Goal: Answer question/provide support: Answer question/provide support

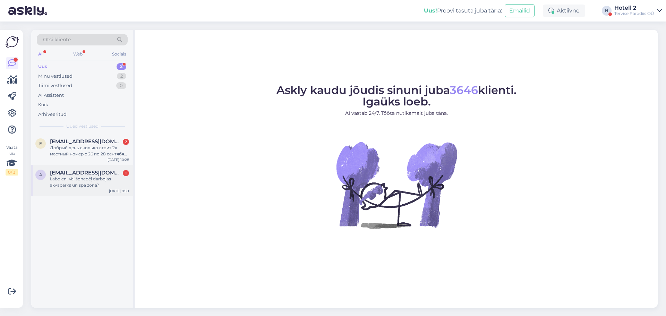
click at [73, 180] on div "Labdien! Vai šonedēļ darbojas akvaparks un spa zona?" at bounding box center [89, 182] width 79 height 12
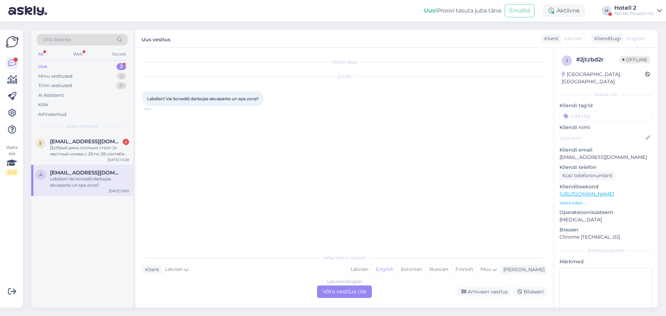
click at [347, 294] on div "Latvian to English Võta vestlus üle" at bounding box center [344, 292] width 55 height 12
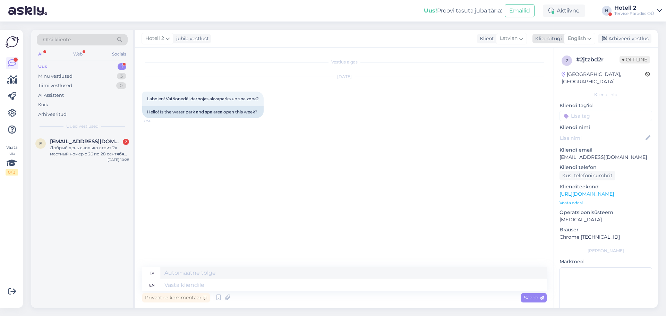
click at [591, 38] on icon at bounding box center [589, 39] width 4 height 8
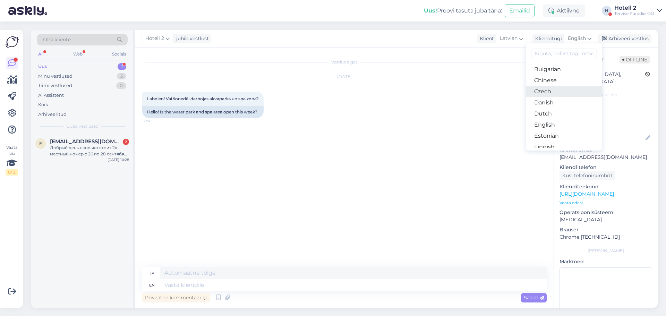
scroll to position [35, 0]
click at [560, 122] on link "Estonian" at bounding box center [564, 123] width 76 height 11
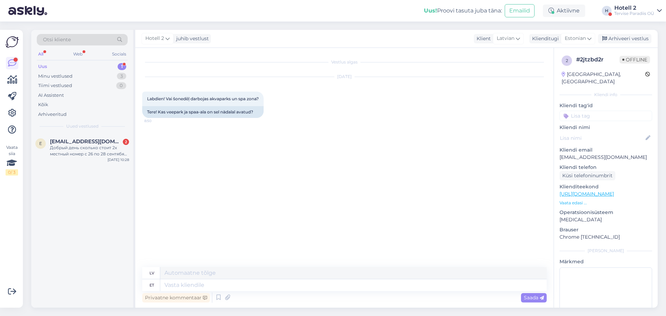
click at [278, 291] on div "Privaatne kommentaar Saada" at bounding box center [344, 297] width 405 height 13
click at [183, 285] on textarea at bounding box center [353, 285] width 387 height 12
type textarea "Sel"
type textarea "Šis"
type textarea "Sel nädalal"
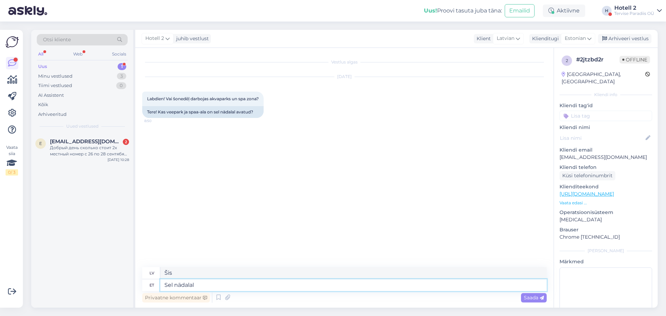
type textarea "Šonedēļ"
type textarea "Sel nädalal on"
type textarea "Šī nedēļa ir"
type textarea "Sel nädalal on veekeskus"
type textarea "Šonedēļ ir akvaparks"
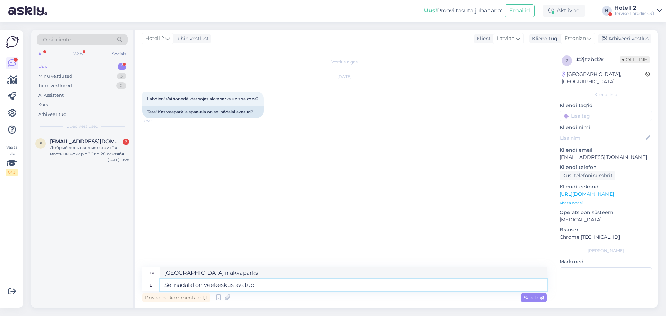
type textarea "Sel nädalal on veekeskus avatud"
type textarea "Ūdens atrakciju parks ir atvērts šonedēļ."
type textarea "Sel nädalal on veekeskus avatud kuid"
type textarea "Ūdens atrakciju parks šonedēļ ir atvērts, bet"
type textarea "Sel nädalal on veekeskus avatud kuid ujula"
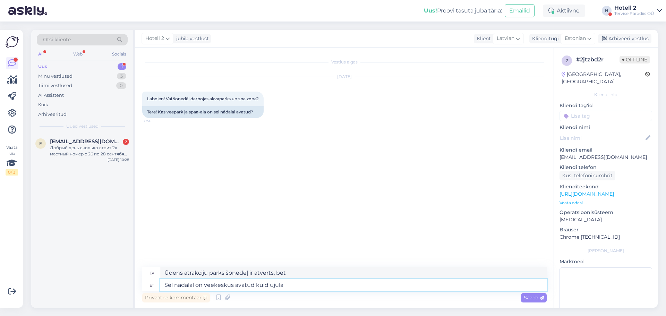
type textarea "Ūdens atrakciju parks šonedēļ ir atvērts, bet peldbaseins"
type textarea "Sel nädalal on veekeskus avatud kuid ujula ja"
type textarea "Šonedēļ akvaparks ir atvērts, bet peldbaseins un"
type textarea "Sel nädalal on veekeskus avatud kuid ujula ja saunakeskus s"
type textarea "Šonedēļ akvaparks ir atvērts, bet peldbaseins un saunu centrs"
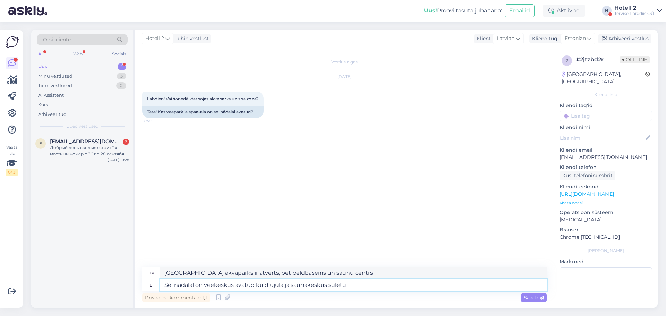
type textarea "Sel nädalal on veekeskus avatud kuid ujula ja saunakeskus suletud"
type textarea "Šonedēļ akvaparks ir atvērts, bet peldbaseins un pirts centrs ir slēgti."
type textarea "Sel nädalal on veekeskus avatud kuid ujula ja saunakeskus suletud"
click at [524, 297] on span "Saada" at bounding box center [534, 298] width 20 height 6
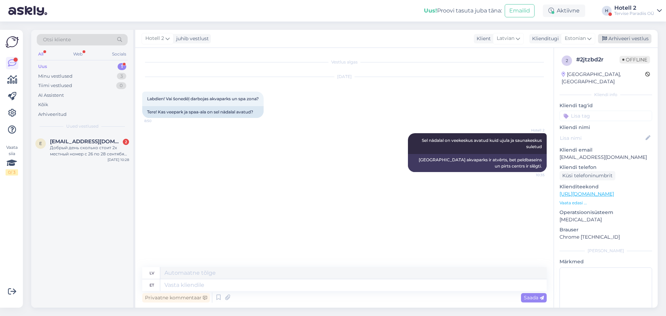
click at [621, 40] on div "Arhiveeri vestlus" at bounding box center [624, 38] width 53 height 9
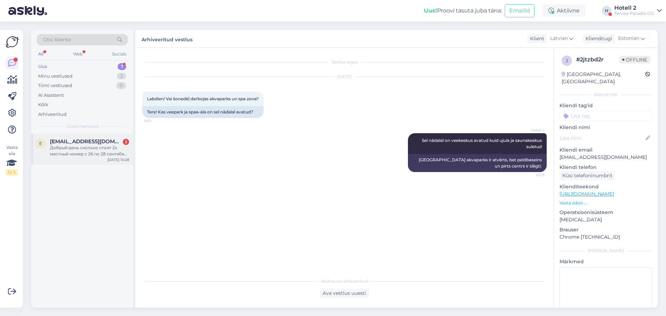
click at [62, 153] on div "Добрый день сколько стоит 2х местный номер с 26 по 28 сентябя? парковка платная?" at bounding box center [89, 151] width 79 height 12
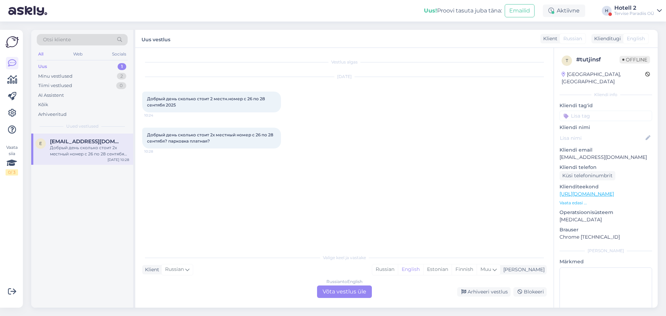
click at [346, 290] on div "Russian to English Võta vestlus üle" at bounding box center [344, 292] width 55 height 12
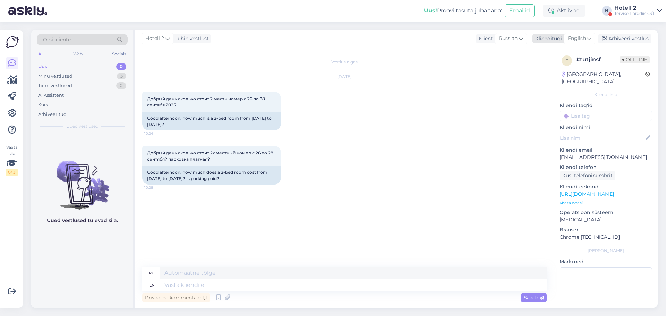
click at [588, 42] on icon at bounding box center [589, 39] width 4 height 8
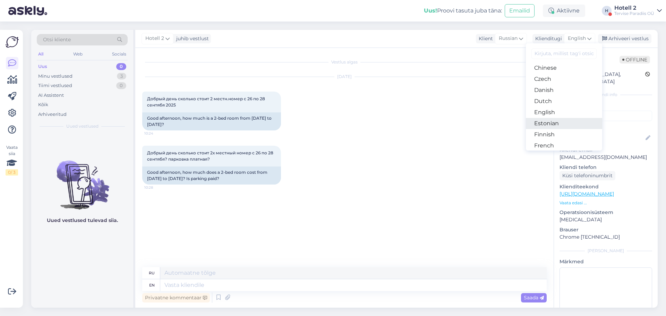
click at [556, 124] on link "Estonian" at bounding box center [564, 123] width 76 height 11
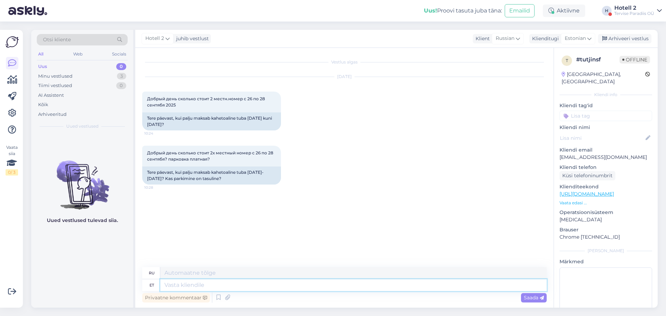
click at [204, 286] on textarea at bounding box center [353, 285] width 387 height 12
type textarea "Hindadega"
type textarea "С ценами"
type textarea "Hindadega saate"
type textarea "С ценами вы можете"
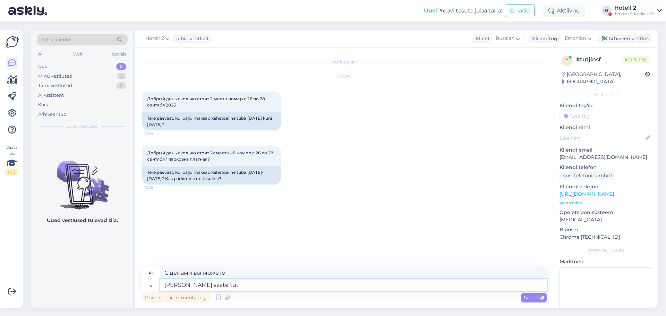
type textarea "Hindadega saate tutv"
type textarea "Вы можете ознакомиться с ценами"
type textarea "Hindadega saate tutvuda"
type textarea "Цены можно проверить здесь."
type textarea "Hindadega saate tutvuda meie k"
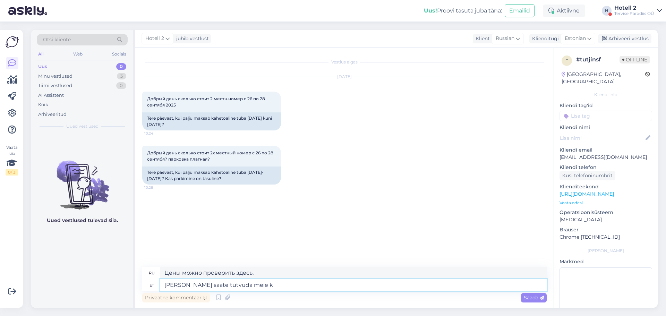
type textarea "Вы можете ознакомиться с ценами на нашем сайте"
type textarea "Hindadega saate tutvuda meie kodukl"
type textarea "С ценами вы можете ознакомиться на нашем сайте."
type textarea "Hindadega saate tutvuda meie kodulehe"
type textarea "Цены вы можете проверить на нашем сайте."
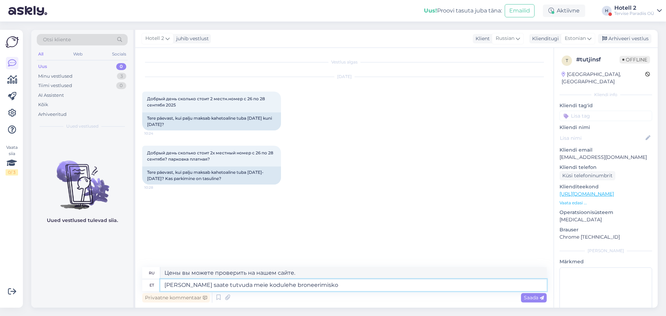
type textarea "Hindadega saate tutvuda meie kodulehe broneerimisk"
type textarea "Цены вы можете проверить на странице бронирования нашего сайта."
type textarea "[PERSON_NAME] saate tutvuda meie kodulehe broneerimiskeskkonnas"
type textarea "Цены вы можете уточнить в разделе бронирования на нашем сайте."
paste textarea "[URL][DOMAIN_NAME]"
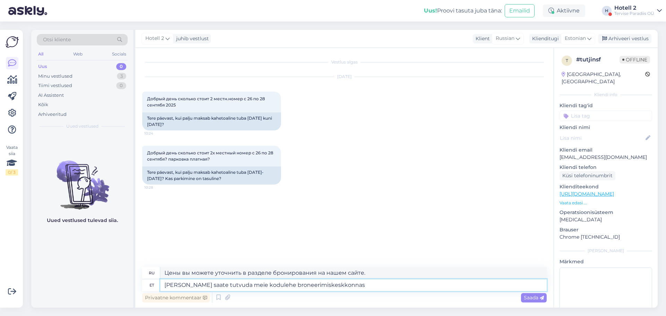
type textarea "Hindadega saate tutvuda meie kodulehe broneerimiskeskkonnas https://tervisepara…"
type textarea "Цены вы можете проверить в разделе бронирования на нашем сайте https://tervisep…"
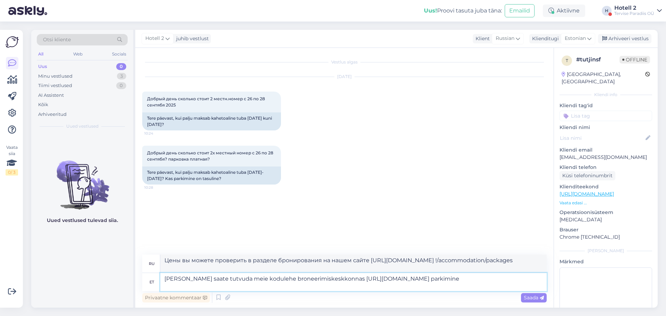
type textarea "Hindadega saate tutvuda meie kodulehe broneerimiskeskkonnas https://tervisepara…"
type textarea "Цены можно проверить в разделе бронирования на нашем сайте https://terviseparad…"
type textarea "Hindadega saate tutvuda meie kodulehe broneerimiskeskkonnas https://tervisepara…"
type textarea "Цены можно проверить в среде бронирования на нашем сайте https://terviseparadii…"
type textarea "Hindadega saate tutvuda meie kodulehe broneerimiskeskkonnas https://tervisepara…"
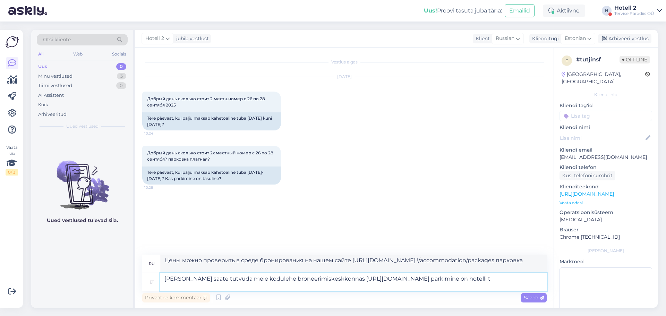
type textarea "Цены можно посмотреть в разделе бронирования на нашем сайте https://tervisepara…"
type textarea "Hindadega saate tutvuda meie kodulehe broneerimiskeskkonnas https://tervisepara…"
type textarea "Цены можно уточнить в разделе бронирования на нашем сайте https://terviseparadi…"
type textarea "Hindadega saate tutvuda meie kodulehe broneerimiskeskkonnas https://tervisepara…"
type textarea "Цены можно уточнить в разделе бронирования на нашем сайте https://terviseparadi…"
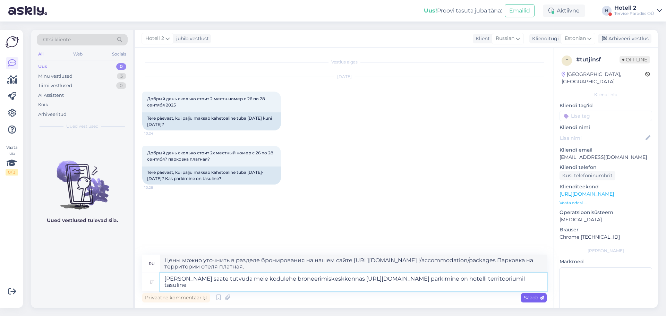
type textarea "Hindadega saate tutvuda meie kodulehe broneerimiskeskkonnas https://tervisepara…"
click at [524, 299] on span "Saada" at bounding box center [534, 298] width 20 height 6
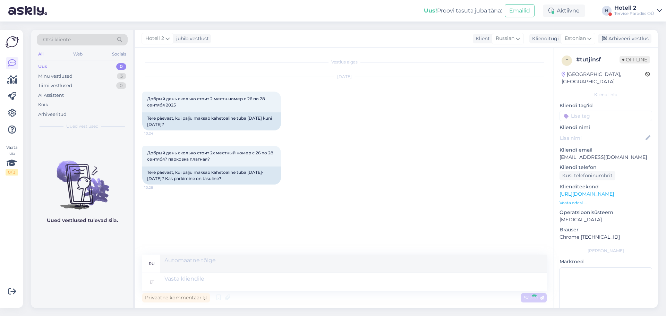
scroll to position [10, 0]
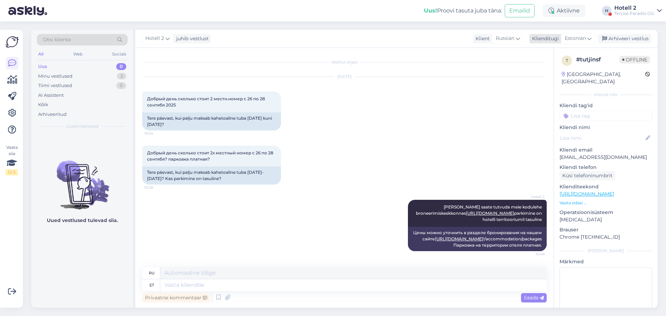
click at [626, 35] on div "Arhiveeri vestlus" at bounding box center [624, 38] width 53 height 9
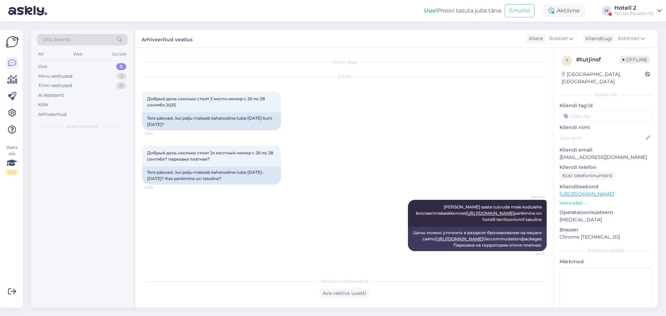
scroll to position [3, 0]
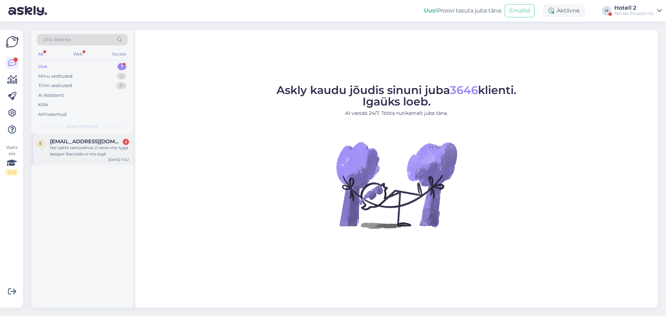
click at [67, 156] on div "На сайте непонятно 2 ночи что туда входит бассейн и что ещё" at bounding box center [89, 151] width 79 height 12
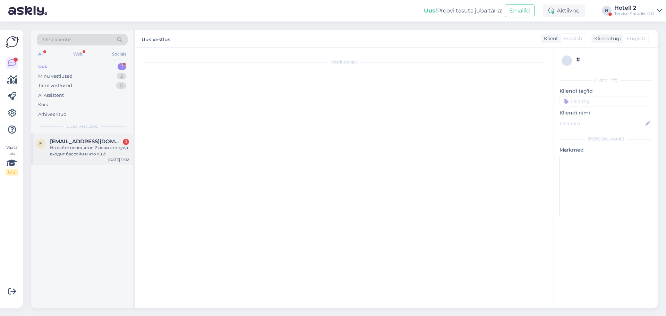
scroll to position [123, 0]
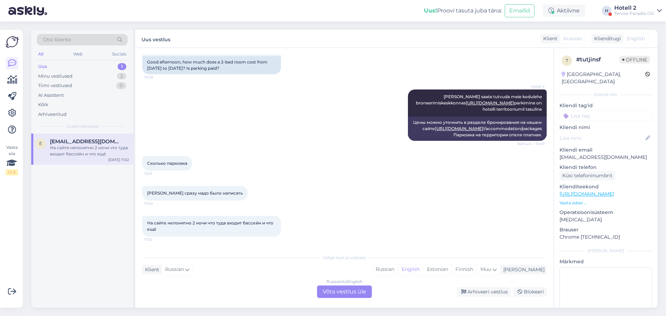
click at [355, 293] on div "Russian to English Võta vestlus üle" at bounding box center [344, 292] width 55 height 12
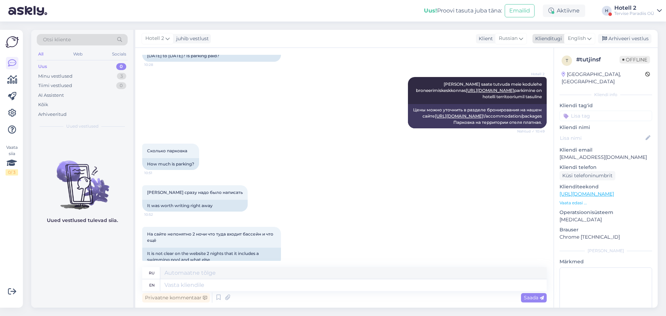
click at [588, 40] on icon at bounding box center [589, 39] width 4 height 8
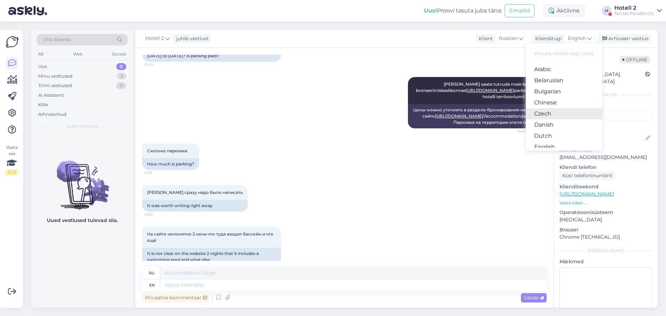
scroll to position [35, 0]
click at [564, 124] on link "Estonian" at bounding box center [564, 123] width 76 height 11
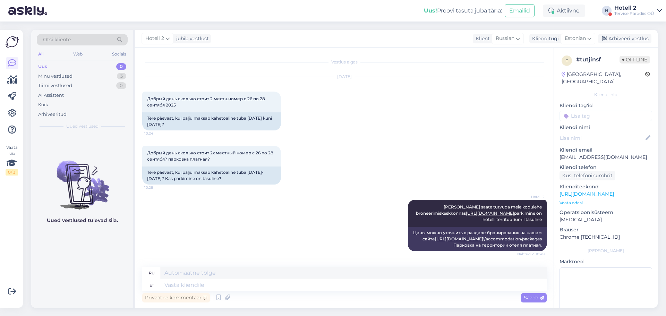
scroll to position [148, 0]
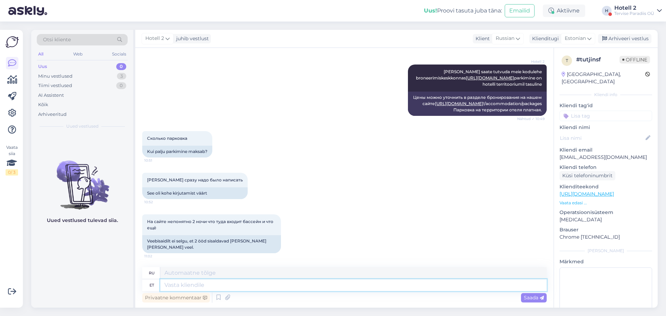
click at [172, 287] on textarea at bounding box center [353, 285] width 387 height 12
type textarea "kuni"
type textarea "до"
type textarea "kuni 31.08"
type textarea "до 31.08"
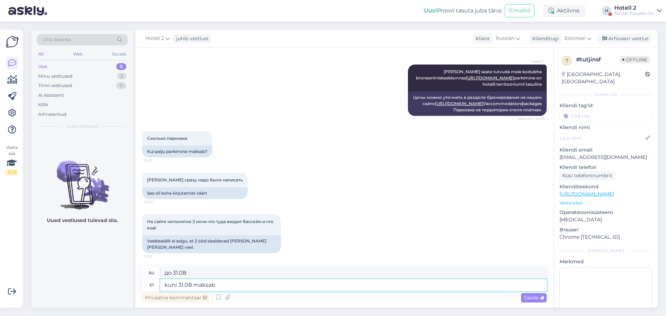
type textarea "kuni 31.08 maksab"
type textarea "до 31.08 стоит"
type textarea "kuni 31.08 maksab parkimine"
type textarea "до 31.08 парковка платная"
type textarea "kuni 31.08 maksab parkimine hoy"
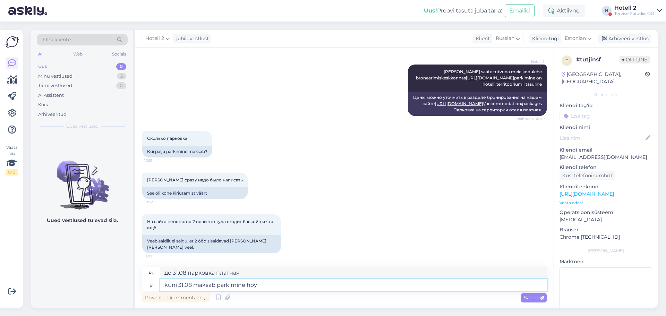
type textarea "до 31.08 стоимость парковки высокая"
type textarea "kuni 31.08 maksab parkimine hotellikliendile"
type textarea "до 31.08 парковка оплачивается гостями отеля"
type textarea "kuni 31.08 maksab parkimine hotellikliendile ööb"
type textarea "до 31.08 стоимость парковки за одну ночь для гостей отеля"
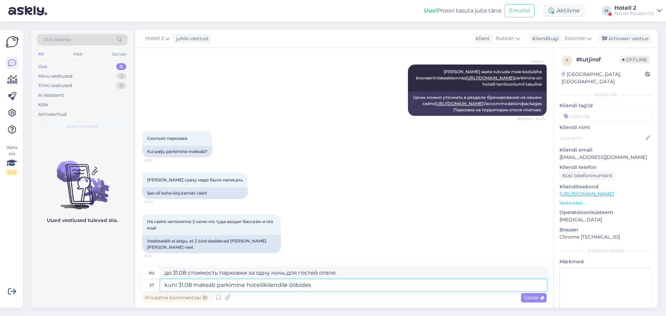
type textarea "kuni 31.08 maksab parkimine hotellikliendile ööbides"
type textarea "до 31.08 парковка оплачивается гостями отеля, проживающими в отеле на ночь"
type textarea "kuni 31.08 maksab parkimine hotellikliendile ööbides 1-2"
type textarea "до 31.08 стоимость парковки для гостей отеля, останавливающихся на ночь, состав…"
type textarea "kuni 31.08 maksab parkimine hotellikliendile ööbides 1-2 ööd"
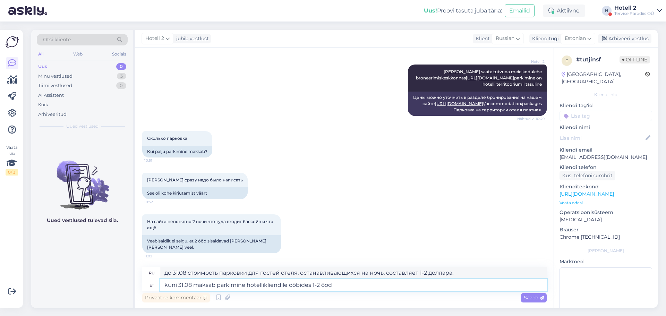
type textarea "до 31.08 стоимость парковки для гостей отеля составляет 1-2 ночи"
type textarea "kuni 31.08 maksab parkimine hotellikliendile ööbides 1-2 ööd 10"
type textarea "до 31.08 стоимость парковки составляет 10 для гостей отеля, проживающих 1-2 ночи"
type textarea "kuni 31.08 maksab parkimine hotellikliendile ööbides 1-2 ööd 10 EUR"
type textarea "До 31.08 стоимость парковки составляет 10 евро для гостей отеля, проживающих 1-…"
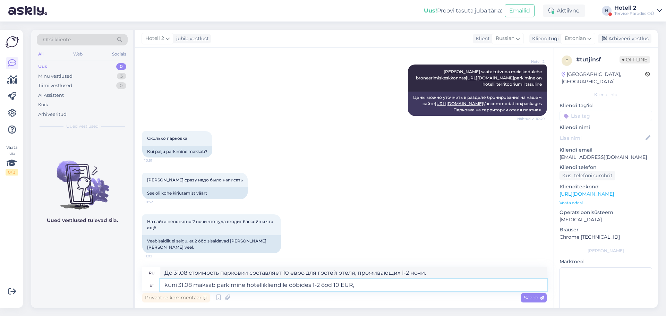
type textarea "kuni 31.08 maksab parkimine hotellikliendile ööbides 1-2 ööd 10 EUR,"
type textarea "до 31.08 стоимость парковки составляет 10 евро для гостей отеля, проживающих 1-…"
type textarea "kuni 31.08 maksab parkimine hotellikliendile ööbides 1-2 ööd 10 EUR, öö"
type textarea "До 31.08 стоимость парковки составляет 10 евро за ночь для гостей отеля, прожив…"
type textarea "kuni 31.08 maksab parkimine hotellikliendile ööbides 1-2 ööd 10 EUR, ööbides"
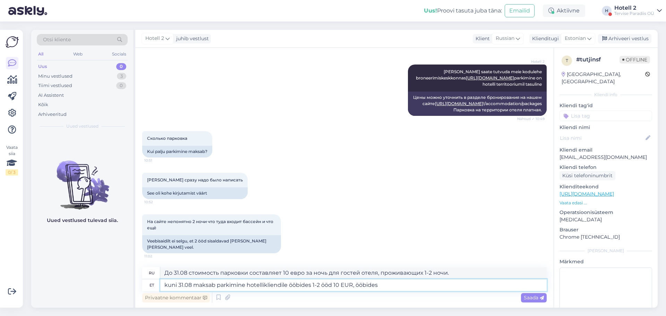
type textarea "до 31.08 стоимость парковки составляет 10 евро для гостей отеля, проживающих 1-…"
type textarea "kuni 31.08 maksab parkimine hotellikliendile ööbides 1-2 ööd 10 EUR, ööbides al…"
type textarea "до 31.08 стоимость парковки составляет 10 евро для гостей отеля, проживающих 1-…"
type textarea "kuni 31.08 maksab parkimine hotellikliendile ööbides 1-2 ööd 10 EUR, ööbides al…"
type textarea "до 31.08 стоимость парковки составляет 10 евро для гостей отеля, проживающих 1-…"
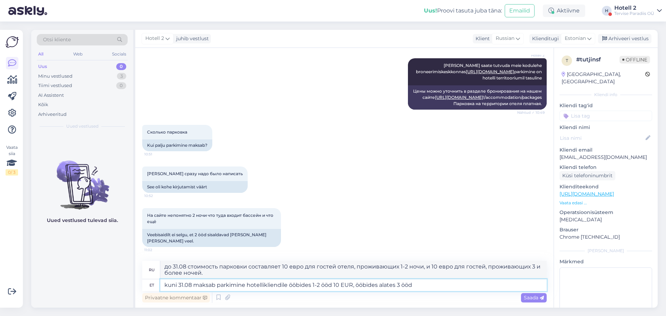
type textarea "kuni 31.08 maksab parkimine hotellikliendile ööbides 1-2 ööd 10 EUR, ööbides al…"
type textarea "До 31.08 стоимость парковки составляет 10 евро для гостей отеля, проживающих 1-…"
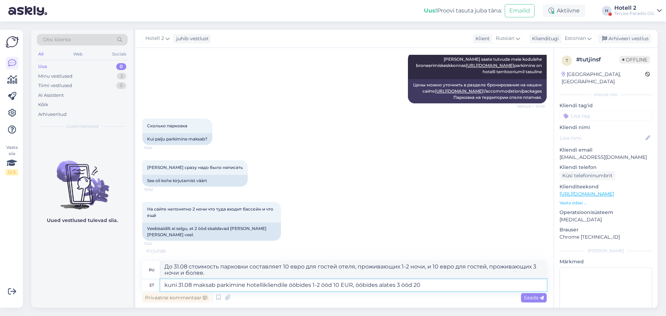
type textarea "kuni 31.08 maksab parkimine hotellikliendile ööbides 1-2 ööd 10 EUR, ööbides al…"
type textarea "До 31.08 стоимость парковки составляет 10 евро для гостей отеля, проживающих 1-…"
type textarea "kuni 31.08 maksab parkimine hotellikliendile ööbides 1-2 ööd 10 EUR, ööbides al…"
type textarea "до 31.08 стоимость парковки составляет 10 евро для гостей отеля, проживающих 1-…"
type textarea "kuni 31.08 maksab parkimine hotellikliendile ööbides 1-2 ööd 10 EUR, ööbides al…"
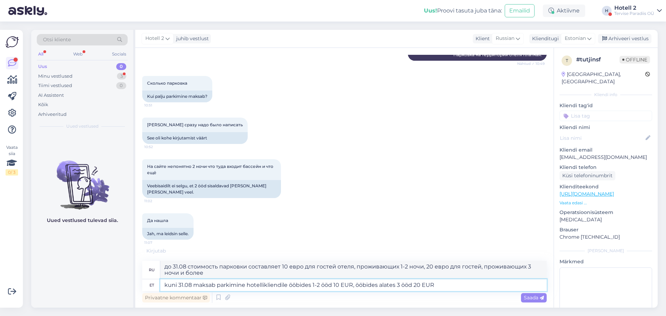
scroll to position [203, 0]
click at [525, 298] on span "Saada" at bounding box center [534, 298] width 20 height 6
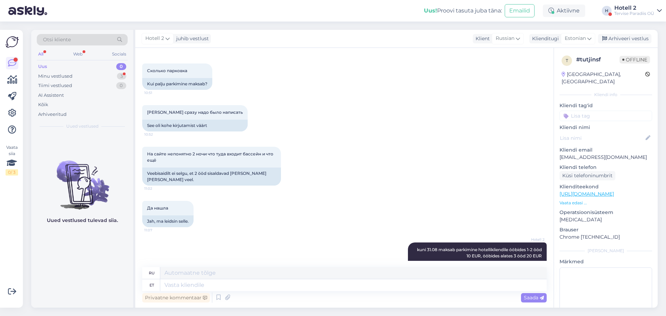
scroll to position [250, 0]
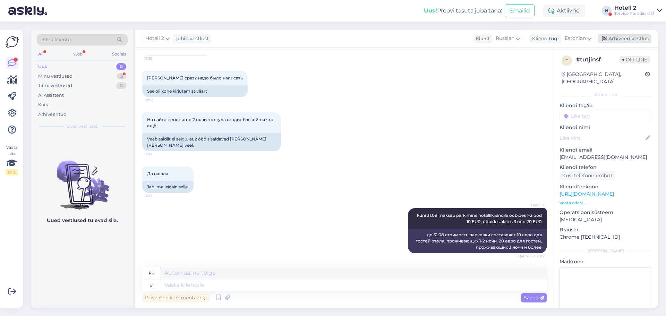
click at [638, 39] on div "Arhiveeri vestlus" at bounding box center [624, 38] width 53 height 9
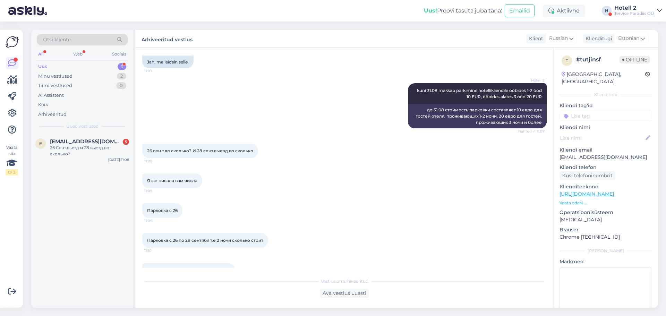
scroll to position [392, 0]
